Goal: Task Accomplishment & Management: Complete application form

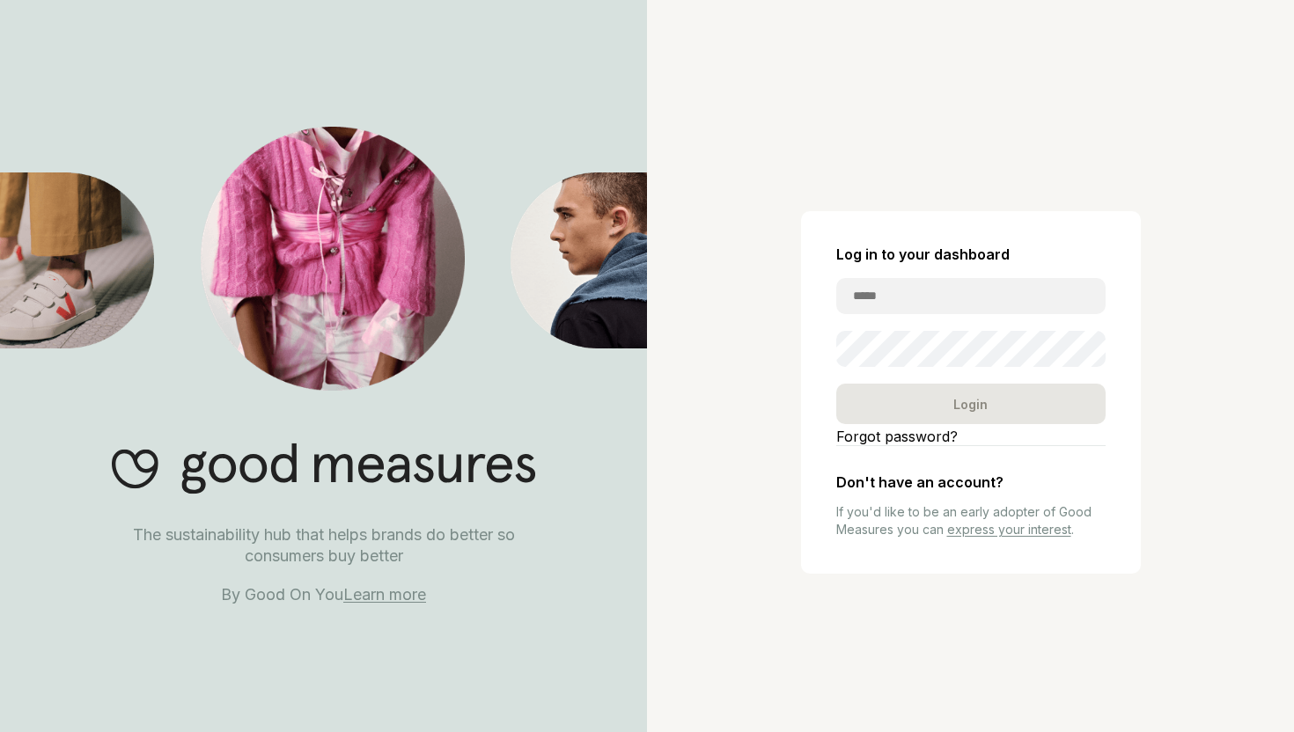
click at [1049, 99] on div "Log in to your dashboard Login Forgot password? Don't have an account? If you'd…" at bounding box center [970, 366] width 647 height 732
click at [397, 594] on link "Learn more" at bounding box center [384, 594] width 83 height 18
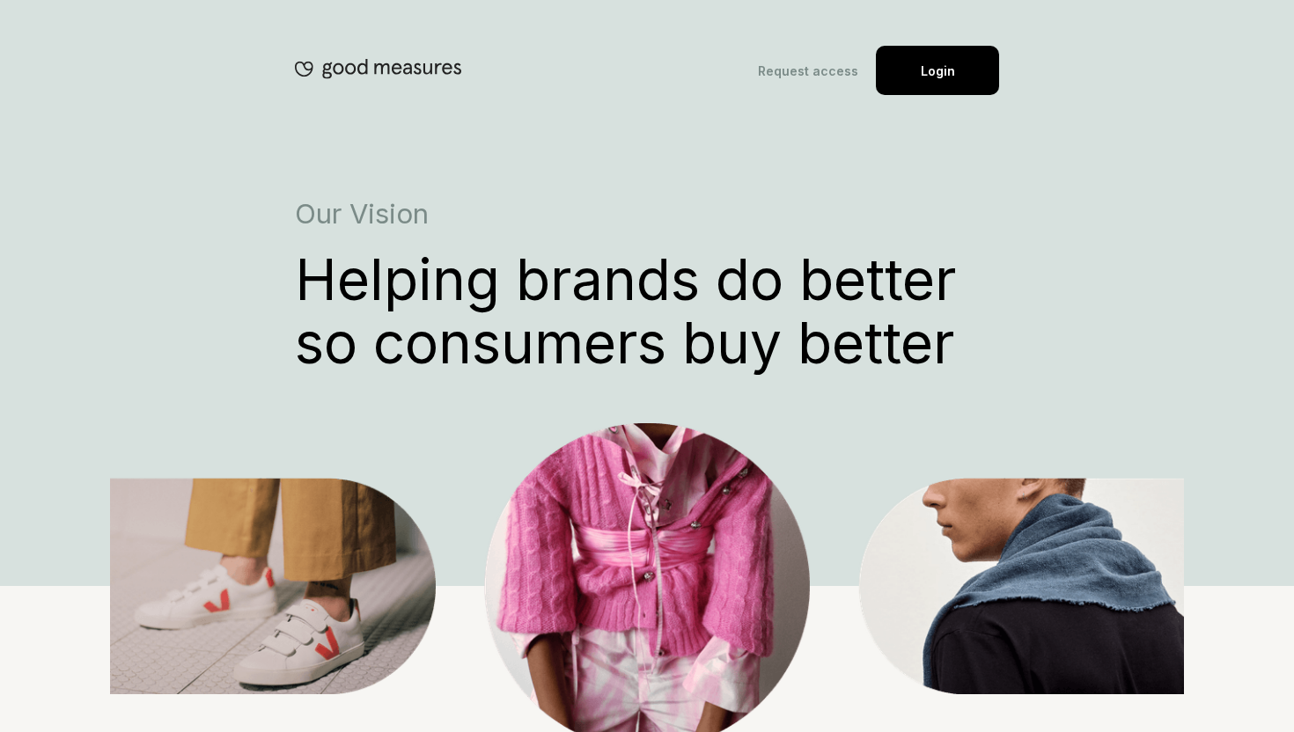
click at [800, 75] on link "Request access" at bounding box center [808, 70] width 100 height 15
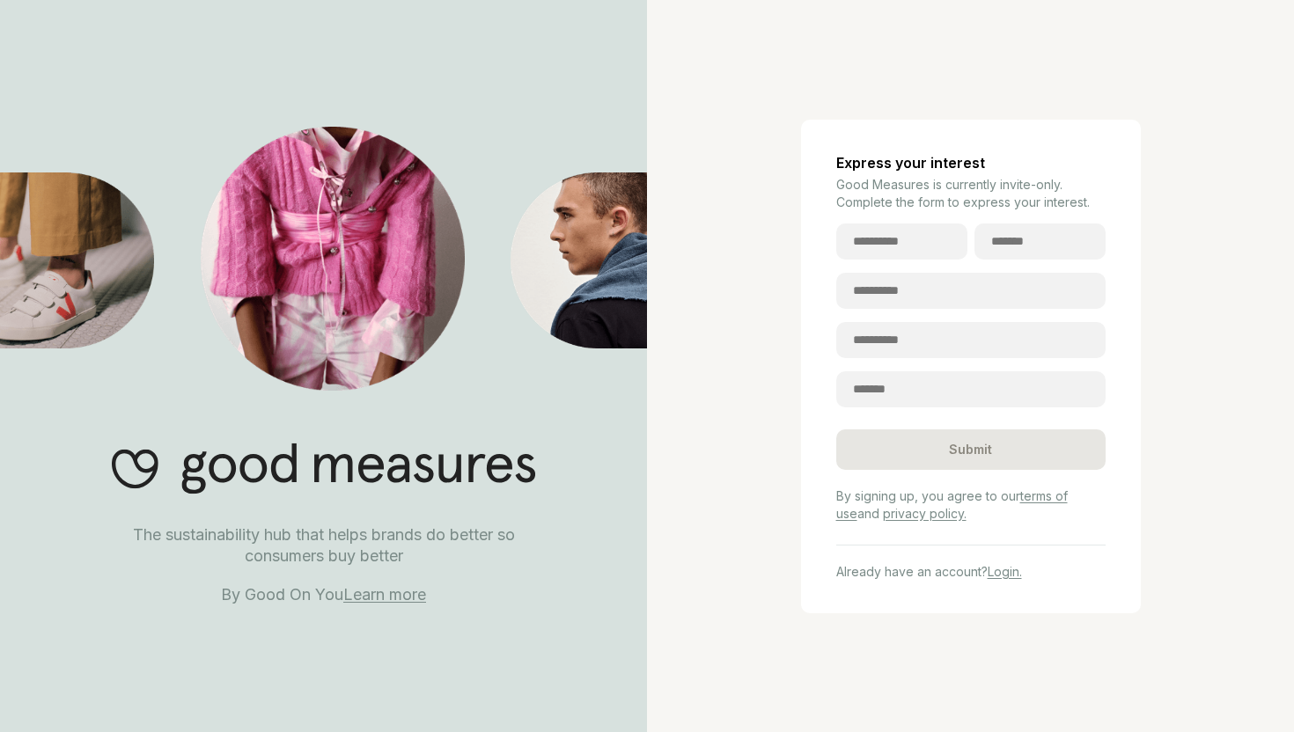
click at [401, 594] on link "Learn more" at bounding box center [384, 594] width 83 height 18
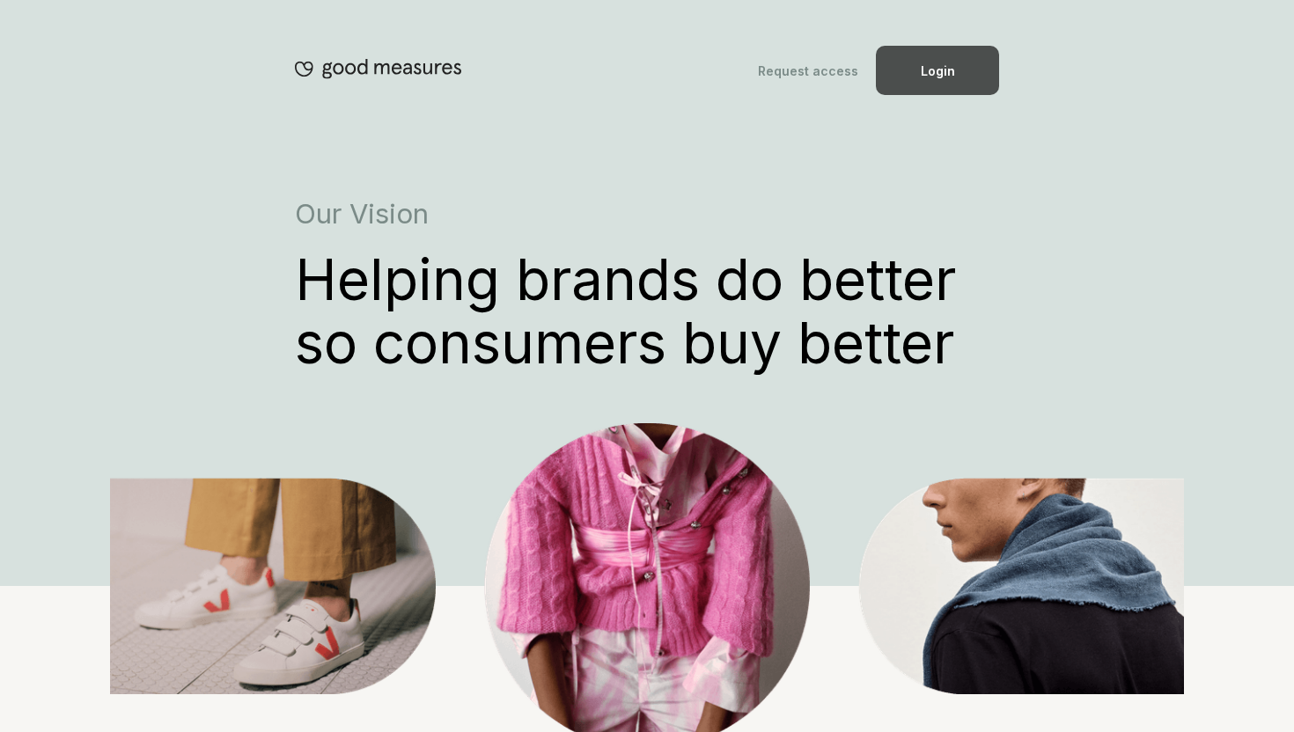
click at [963, 71] on div "Login" at bounding box center [937, 70] width 123 height 49
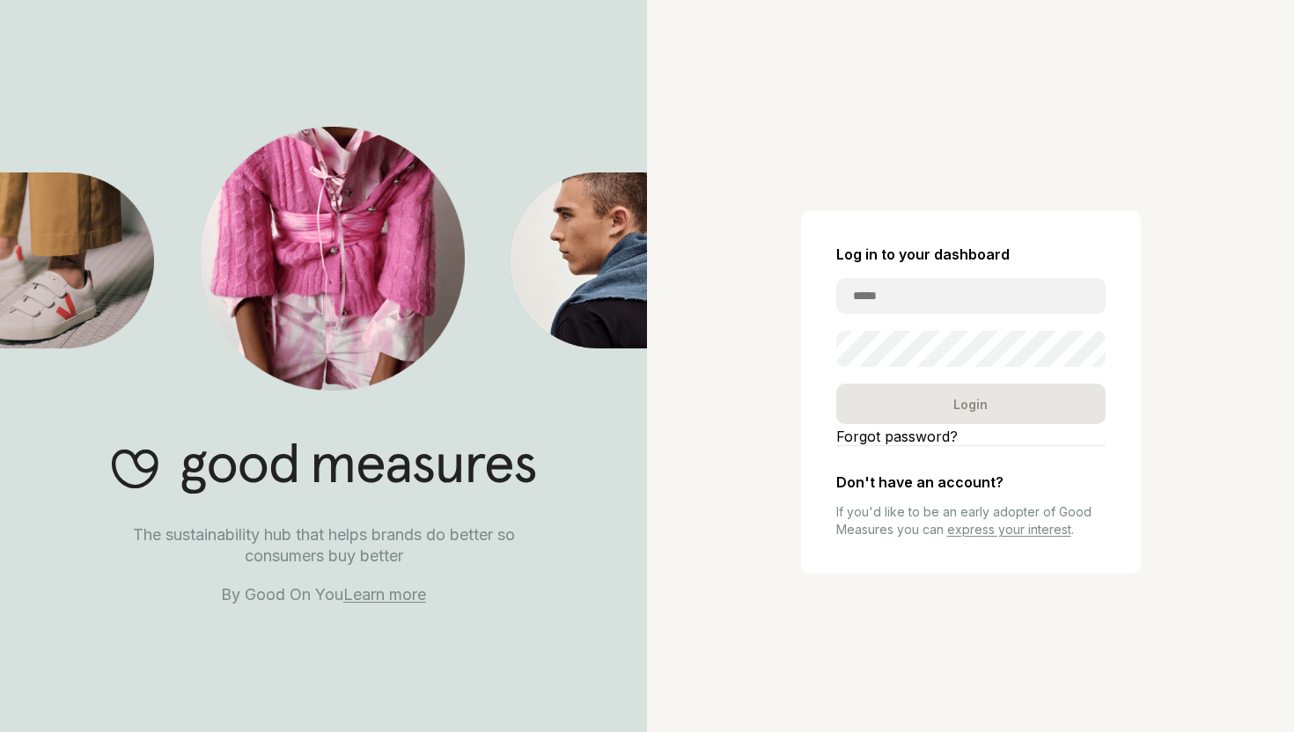
click at [965, 530] on link "express your interest" at bounding box center [1009, 529] width 124 height 15
